Goal: Book appointment/travel/reservation

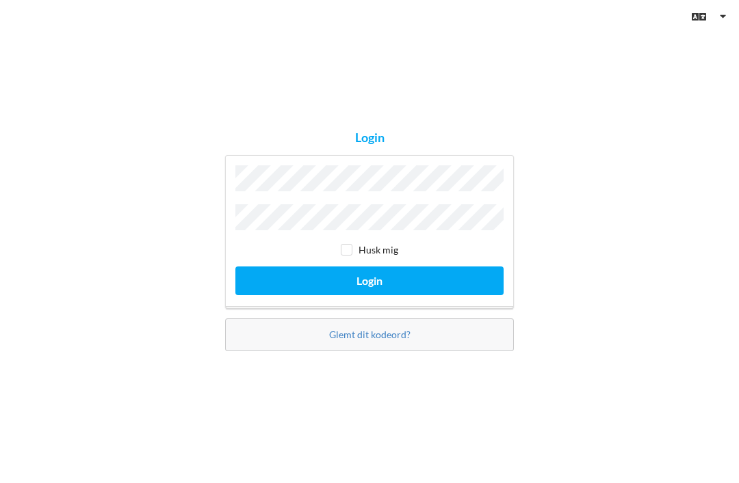
click at [490, 295] on button "Login" at bounding box center [369, 281] width 268 height 28
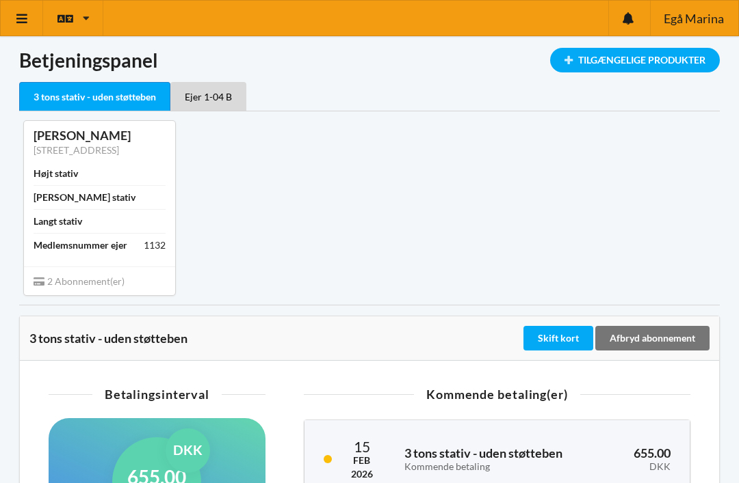
click at [675, 66] on div "Tilgængelige Produkter" at bounding box center [635, 60] width 170 height 25
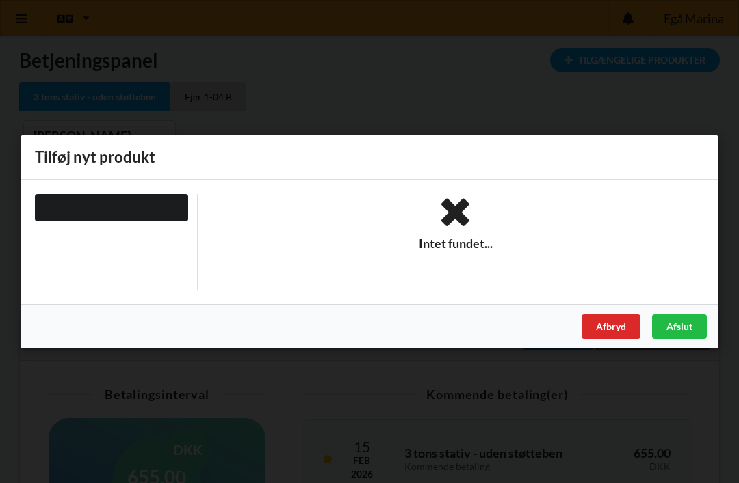
click at [605, 331] on div "Afbryd" at bounding box center [610, 326] width 59 height 25
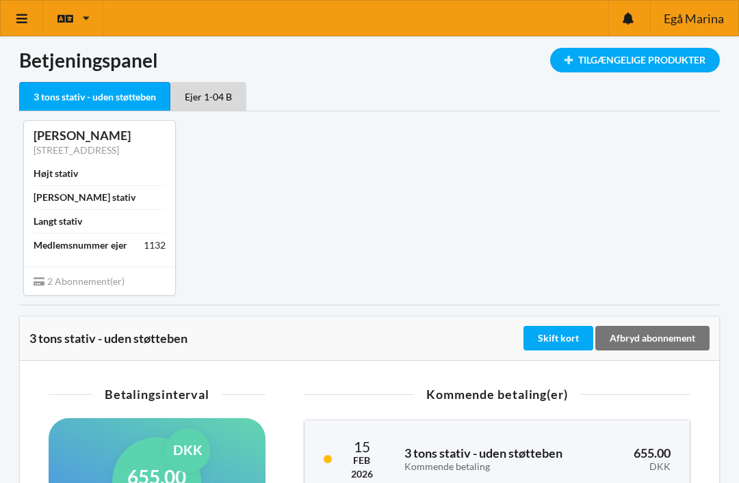
click at [21, 23] on icon at bounding box center [22, 18] width 14 height 12
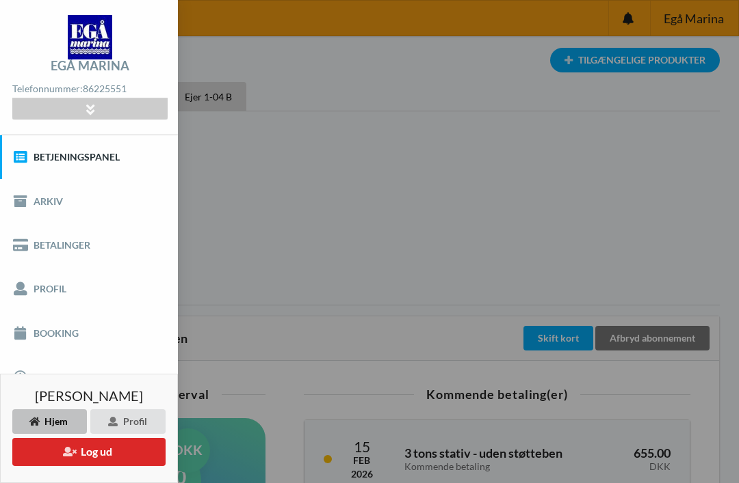
click at [38, 341] on link "Booking" at bounding box center [89, 333] width 178 height 44
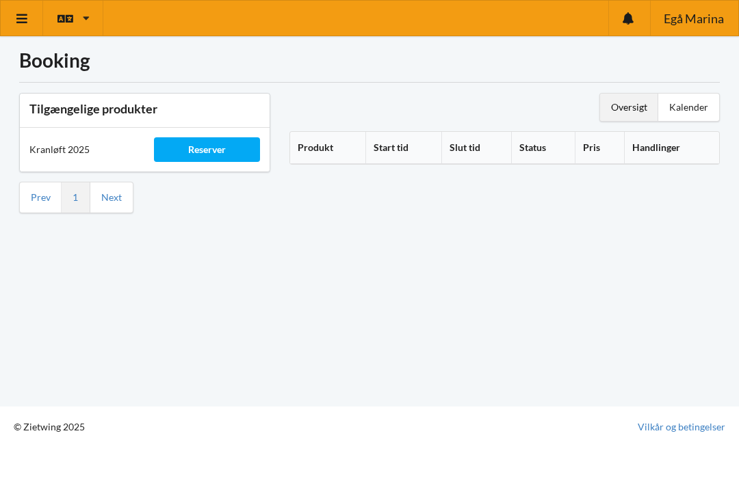
click at [194, 157] on div "Reserver" at bounding box center [206, 149] width 105 height 25
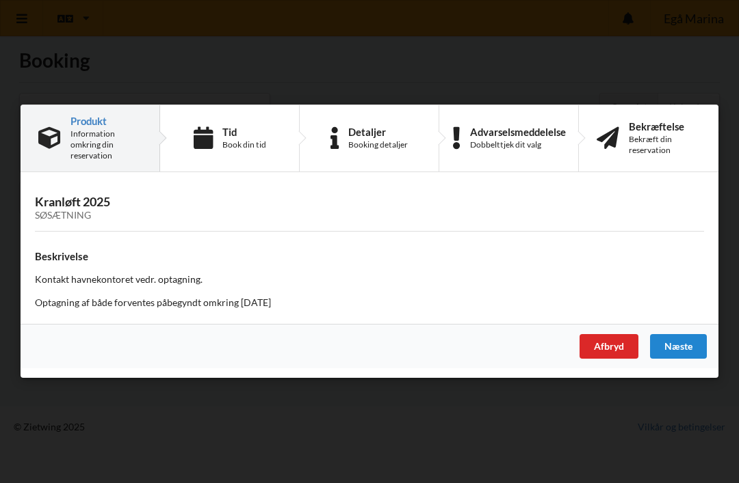
click at [209, 141] on icon at bounding box center [203, 138] width 19 height 23
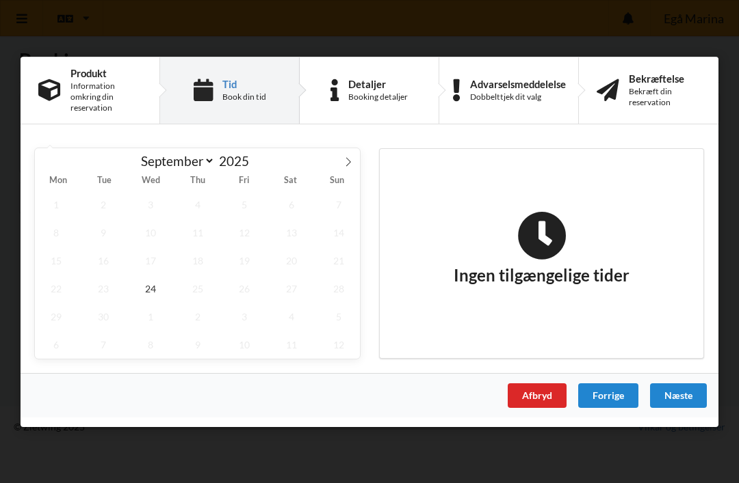
click at [342, 165] on span at bounding box center [347, 159] width 23 height 23
select select "9"
click at [196, 261] on span "16" at bounding box center [197, 260] width 42 height 28
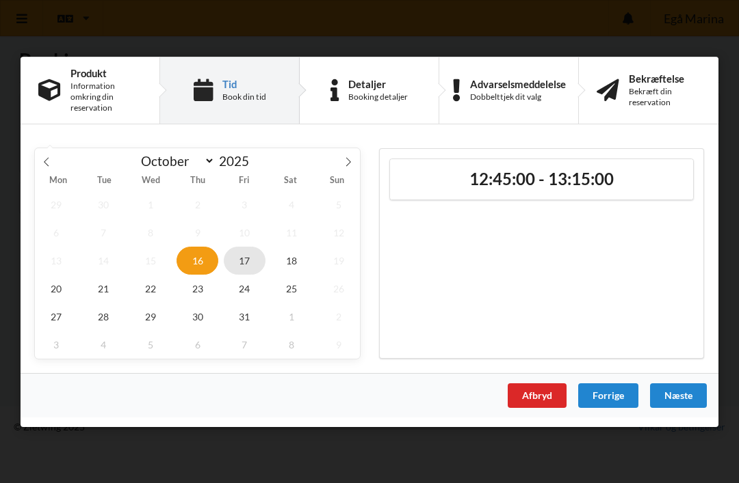
click at [239, 262] on span "17" at bounding box center [245, 260] width 42 height 28
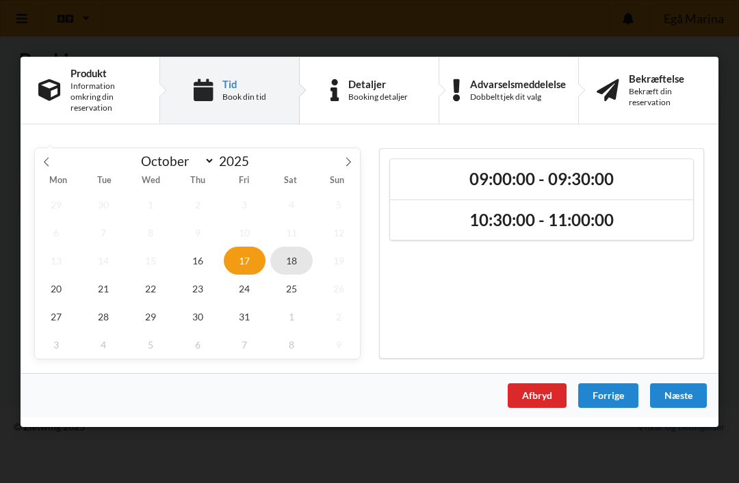
click at [292, 262] on span "18" at bounding box center [291, 260] width 42 height 28
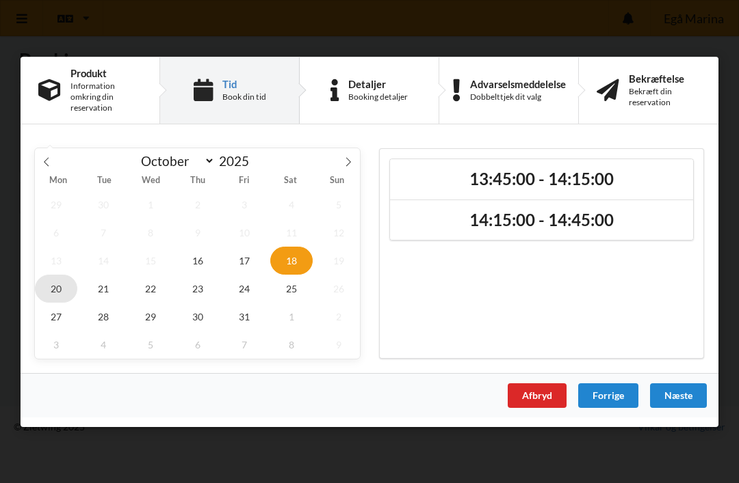
click at [47, 285] on span "20" at bounding box center [56, 288] width 42 height 28
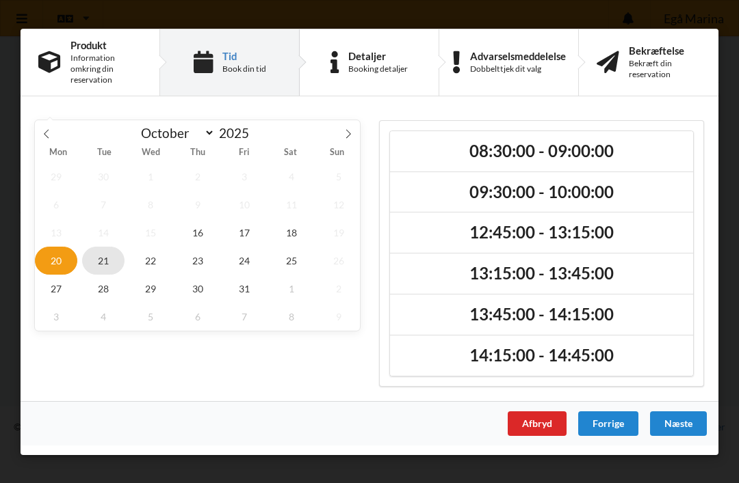
click at [103, 265] on span "21" at bounding box center [103, 260] width 42 height 28
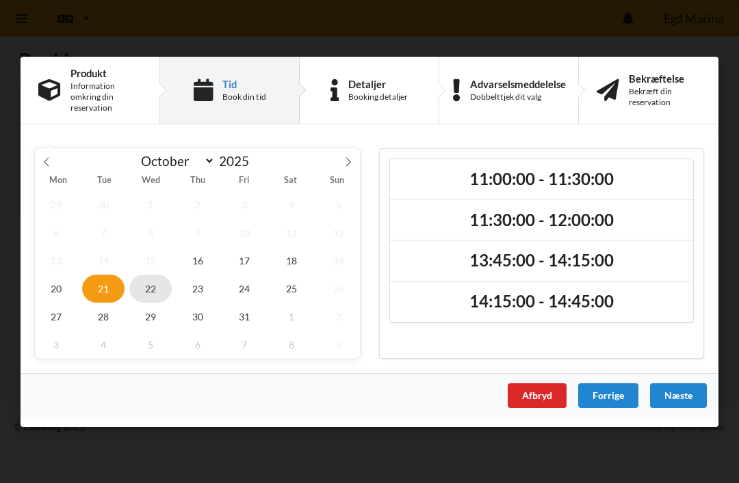
click at [152, 289] on span "22" at bounding box center [150, 288] width 42 height 28
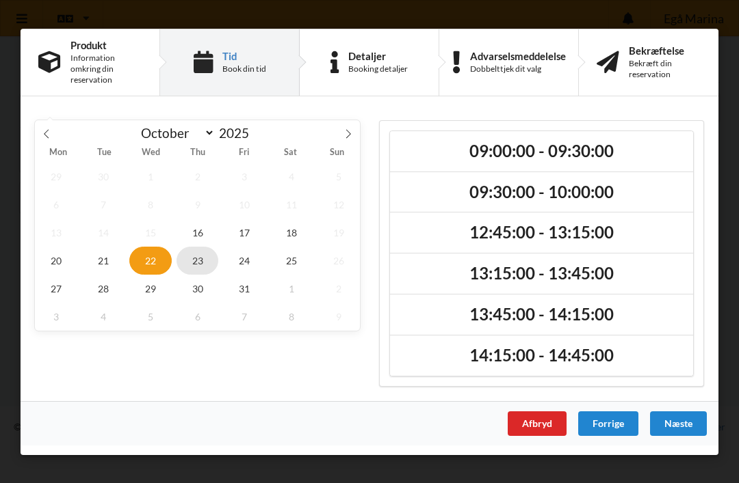
click at [196, 265] on span "23" at bounding box center [197, 260] width 42 height 28
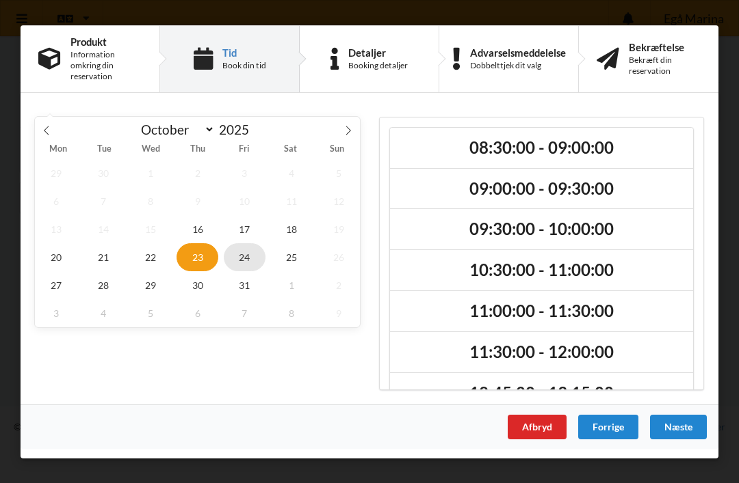
click at [243, 258] on span "24" at bounding box center [245, 257] width 42 height 28
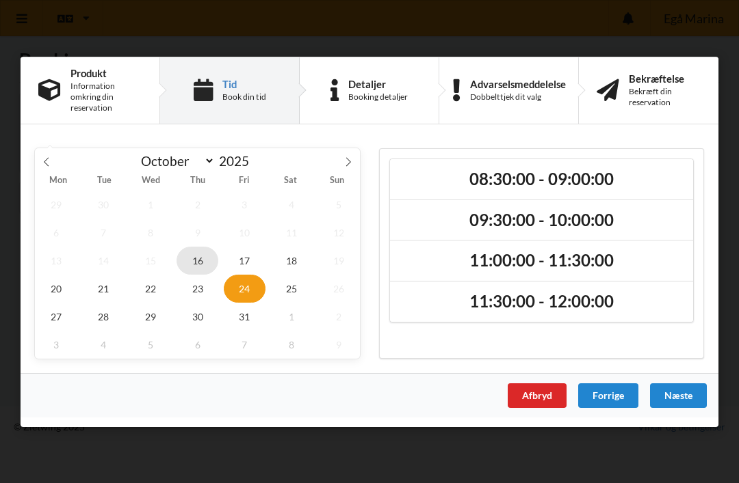
click at [201, 261] on span "16" at bounding box center [197, 260] width 42 height 28
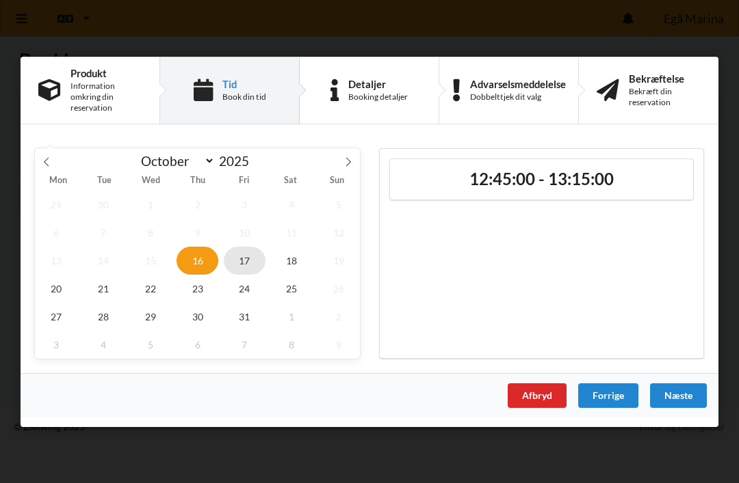
click at [252, 257] on span "17" at bounding box center [245, 260] width 42 height 28
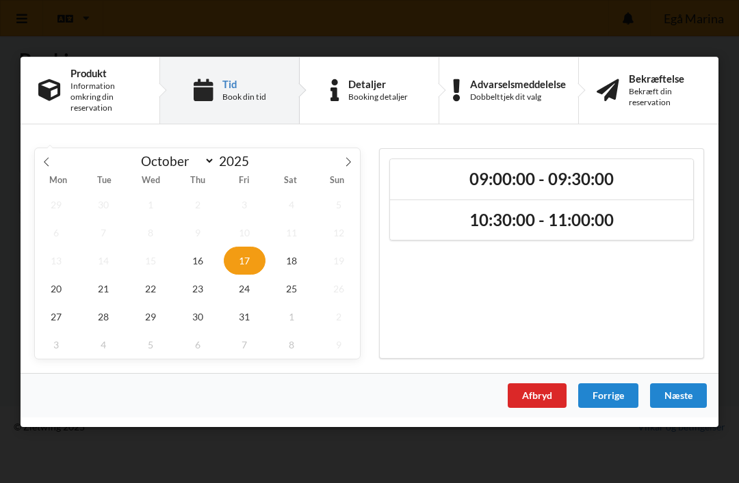
click at [609, 179] on h2 "09:00:00 - 09:30:00" at bounding box center [541, 178] width 284 height 21
